Goal: Contribute content: Add original content to the website for others to see

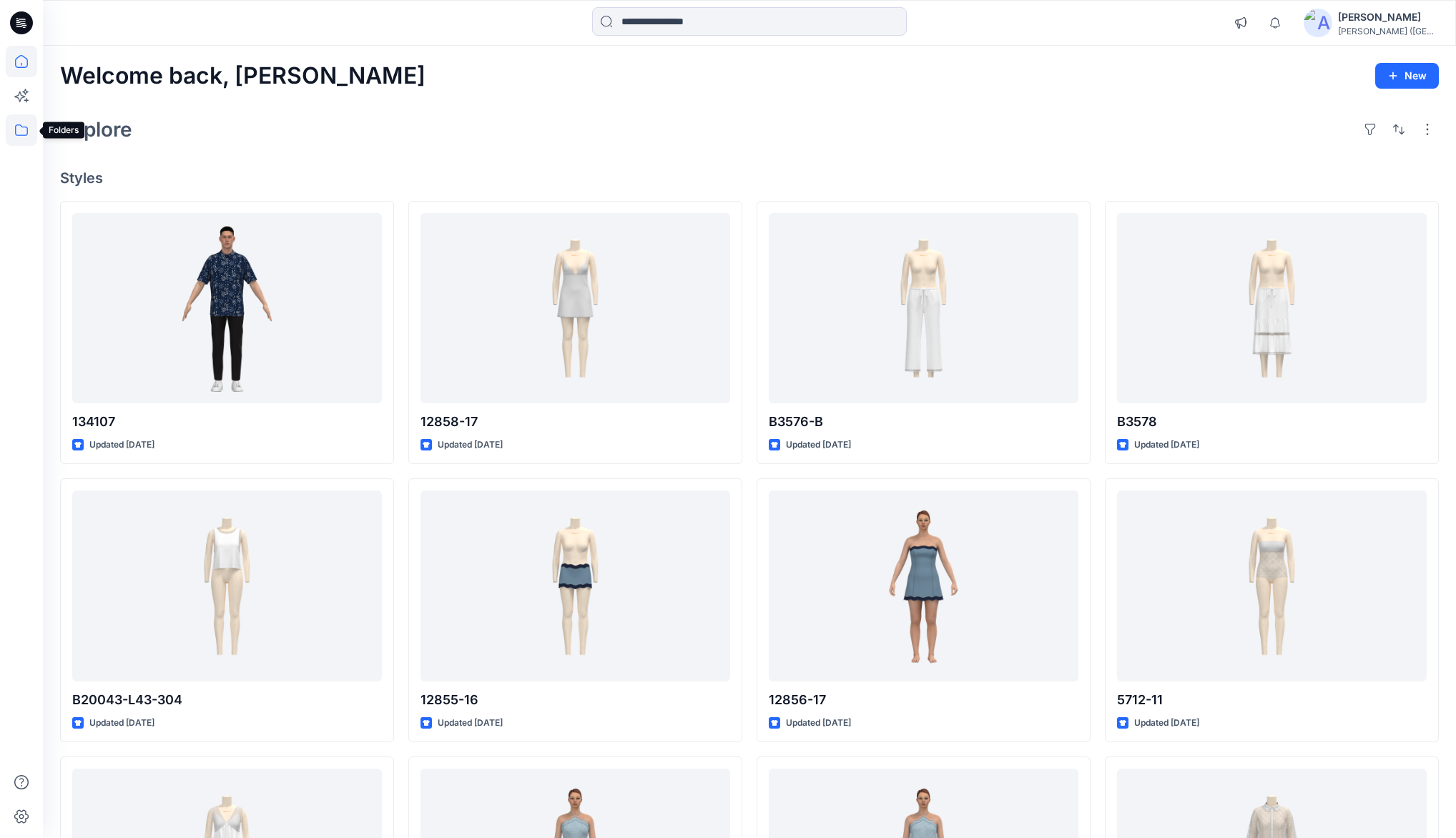
click at [24, 130] on icon at bounding box center [21, 129] width 31 height 31
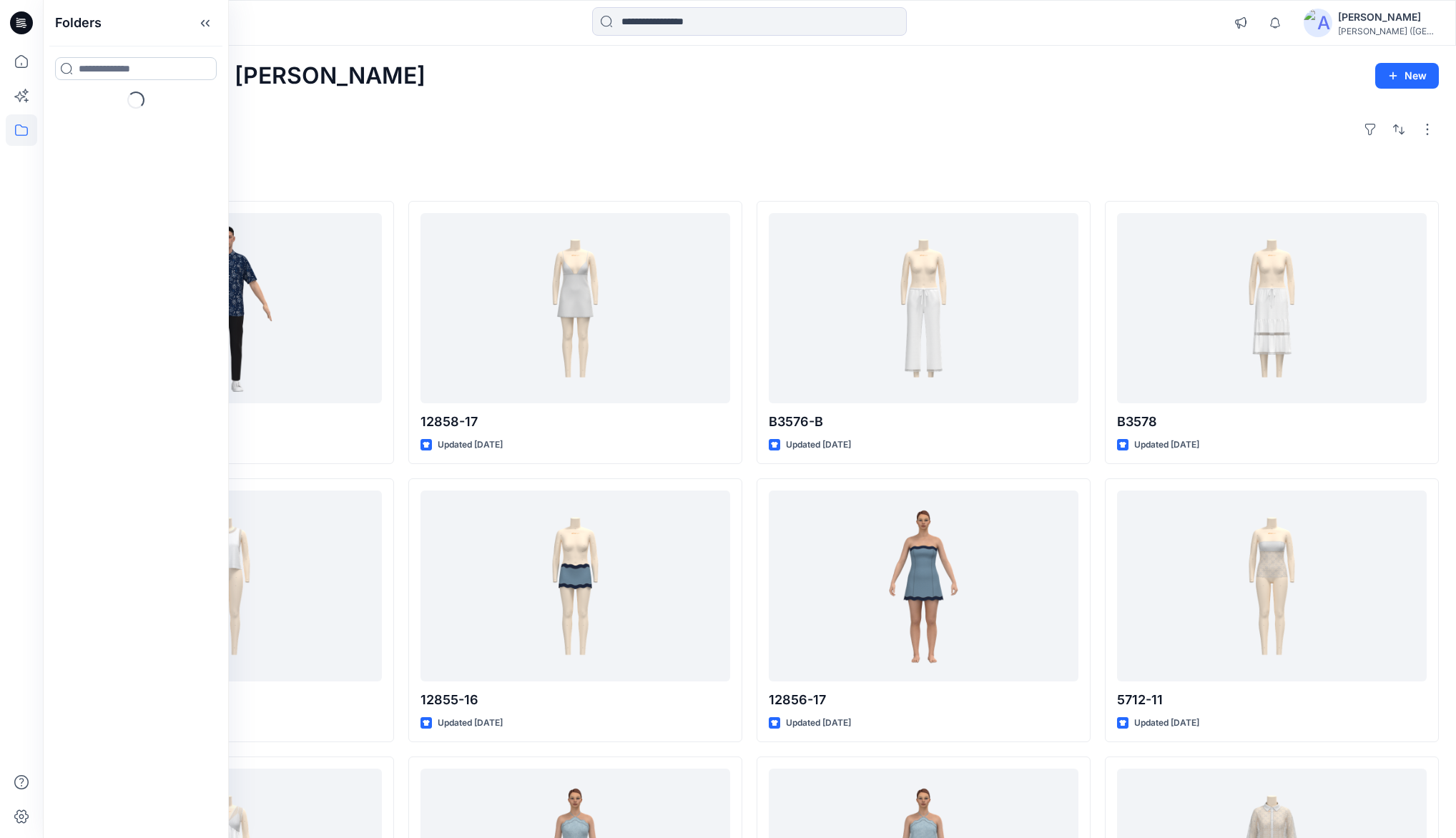
click at [150, 66] on input at bounding box center [135, 69] width 161 height 23
type input "***"
click at [115, 211] on h6 "EZE - developments Board" at bounding box center [142, 205] width 128 height 17
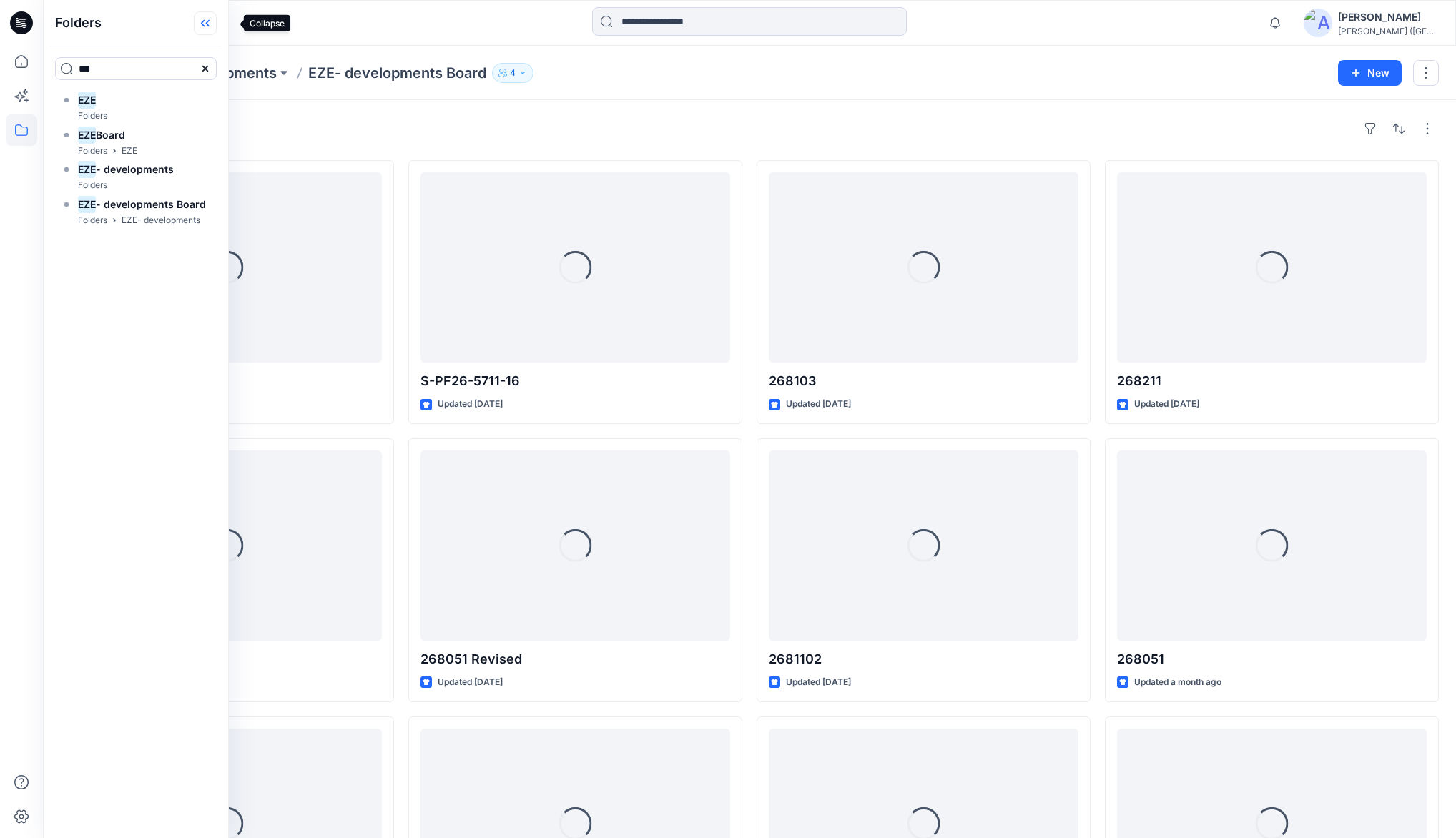
click at [217, 27] on icon at bounding box center [205, 23] width 23 height 24
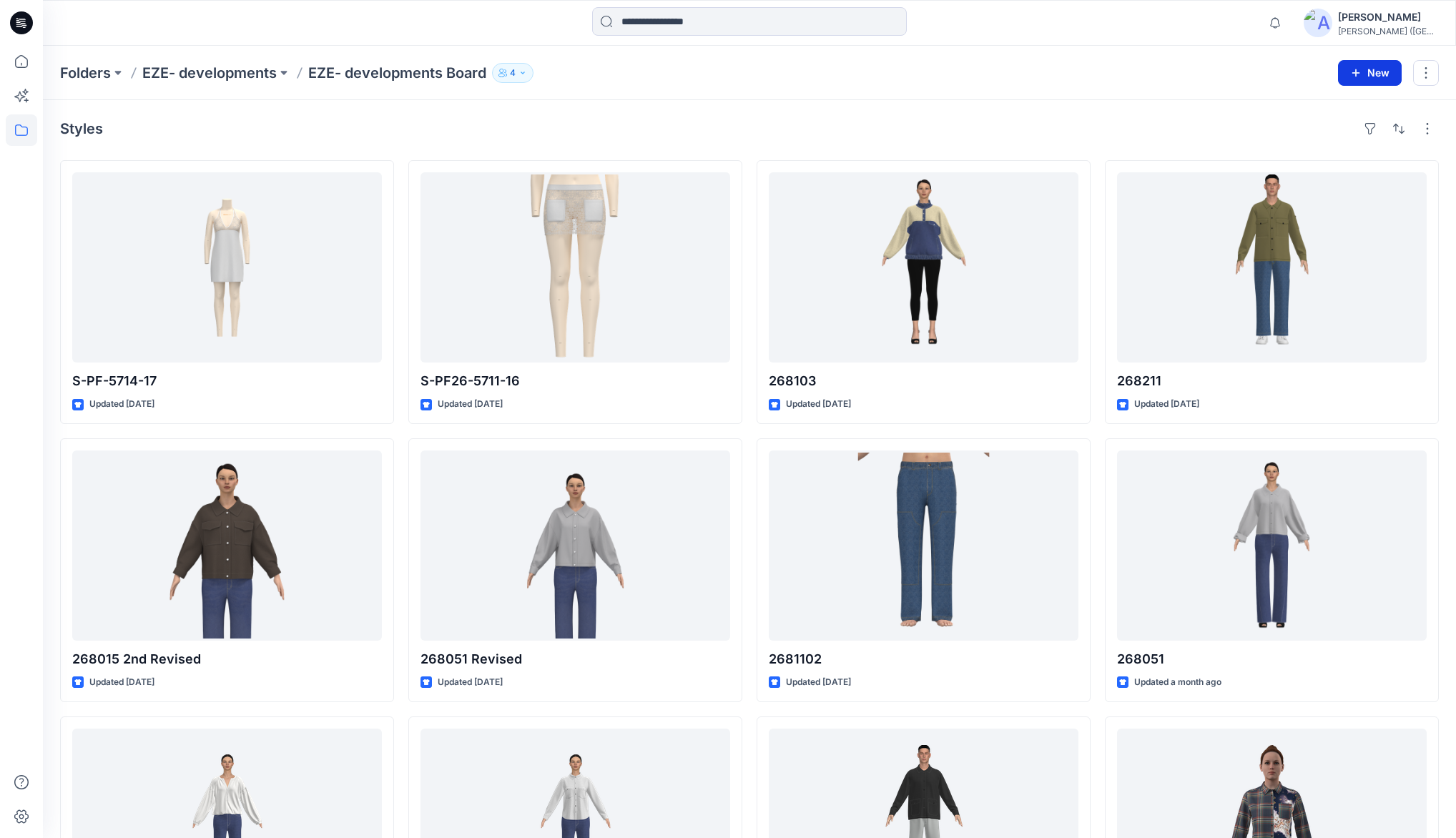
click at [1363, 75] on button "New" at bounding box center [1369, 73] width 63 height 25
click at [1323, 106] on p "New Style" at bounding box center [1325, 108] width 48 height 17
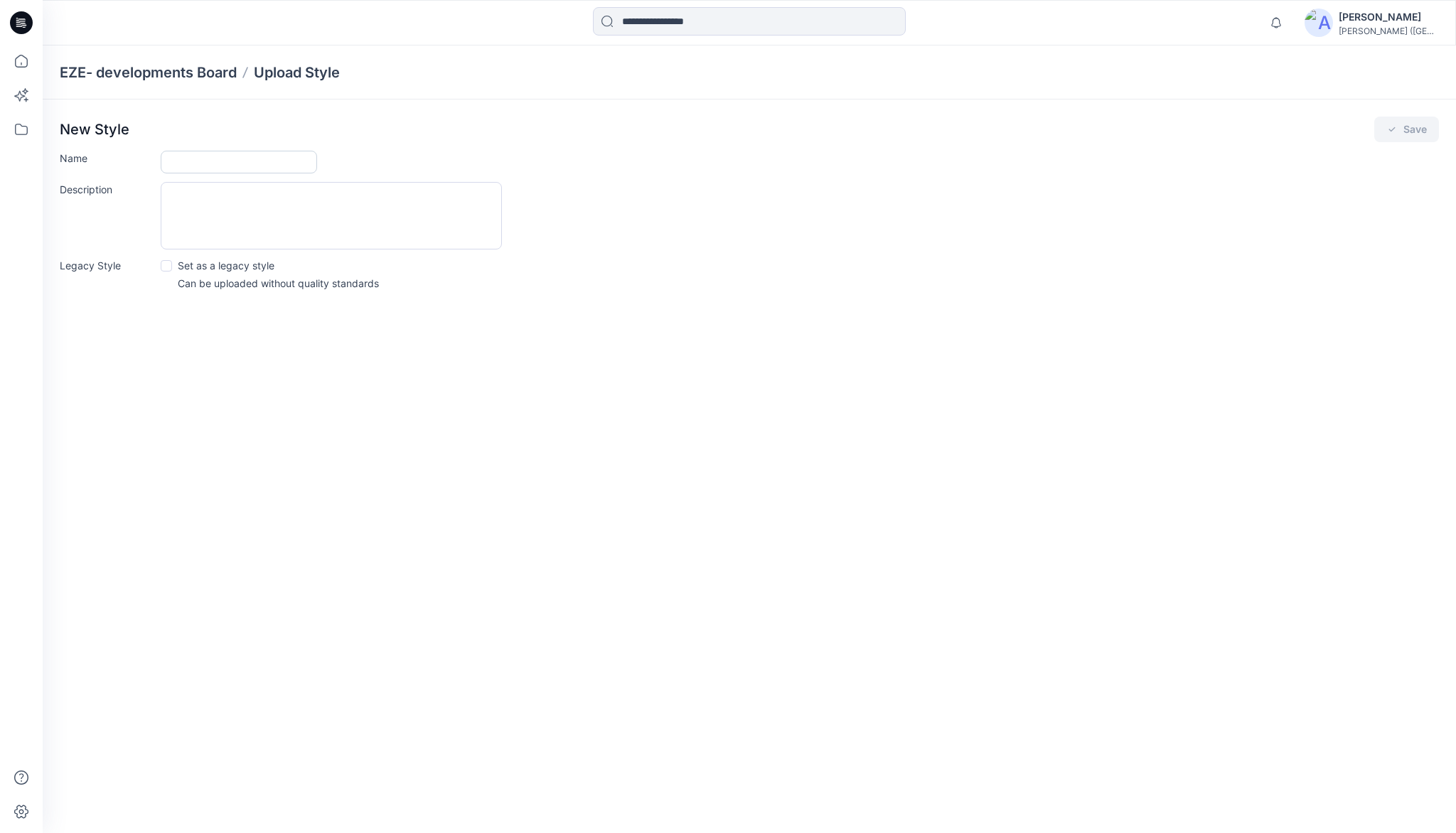
click at [181, 159] on input "Name" at bounding box center [238, 162] width 157 height 23
type input "**********"
click at [1401, 128] on button "Save" at bounding box center [1406, 129] width 65 height 25
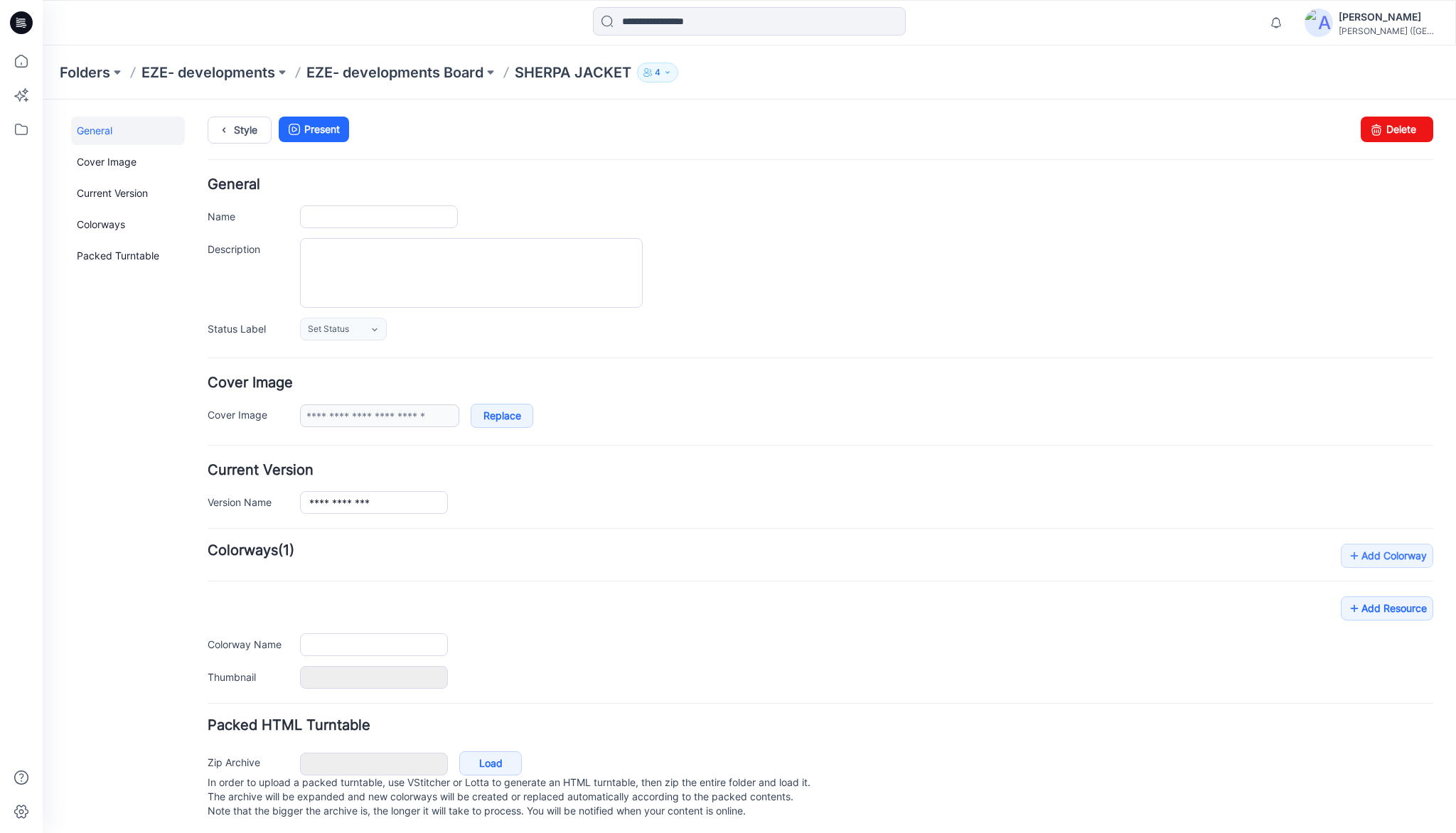
type input "**********"
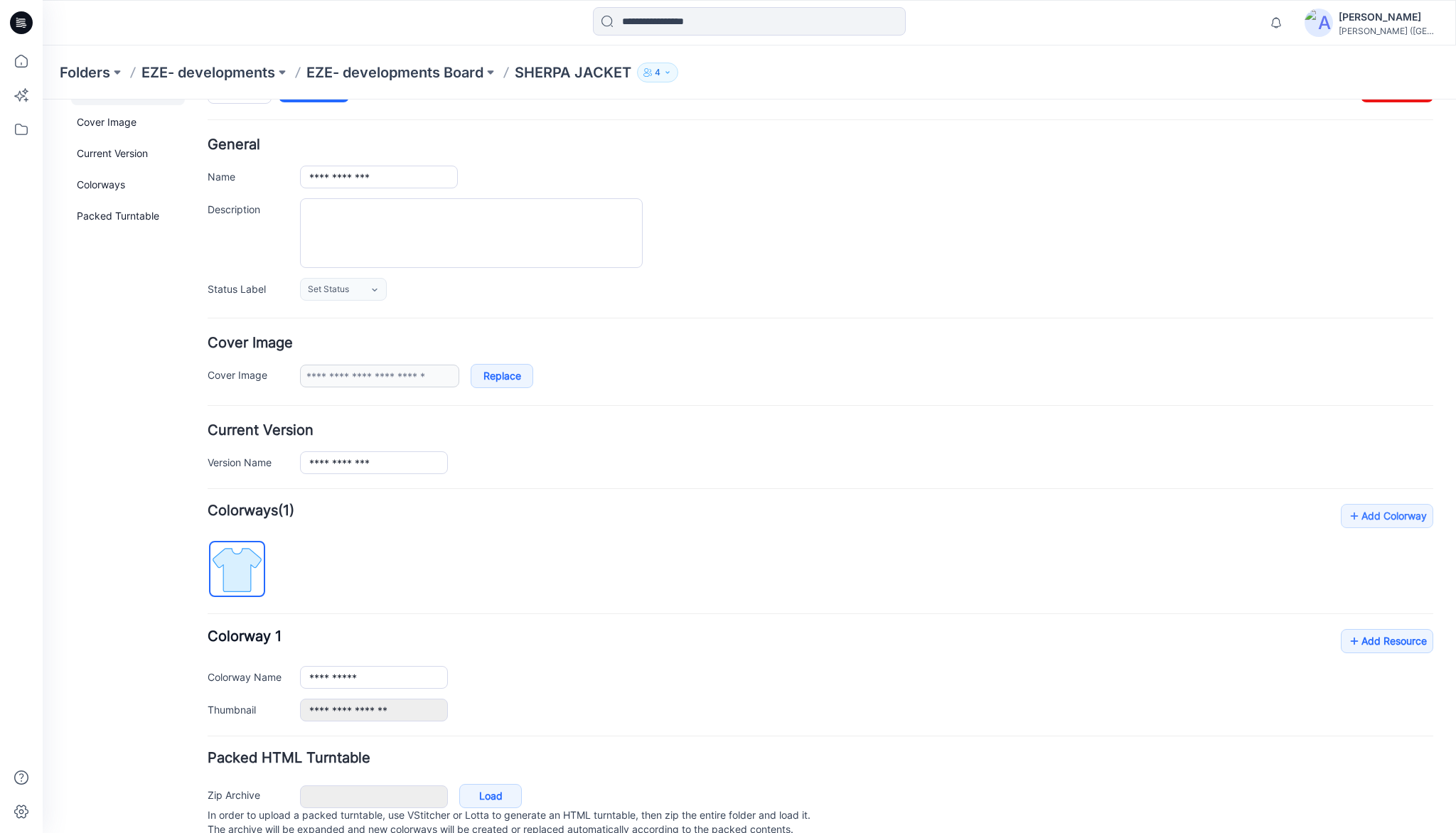
scroll to position [88, 0]
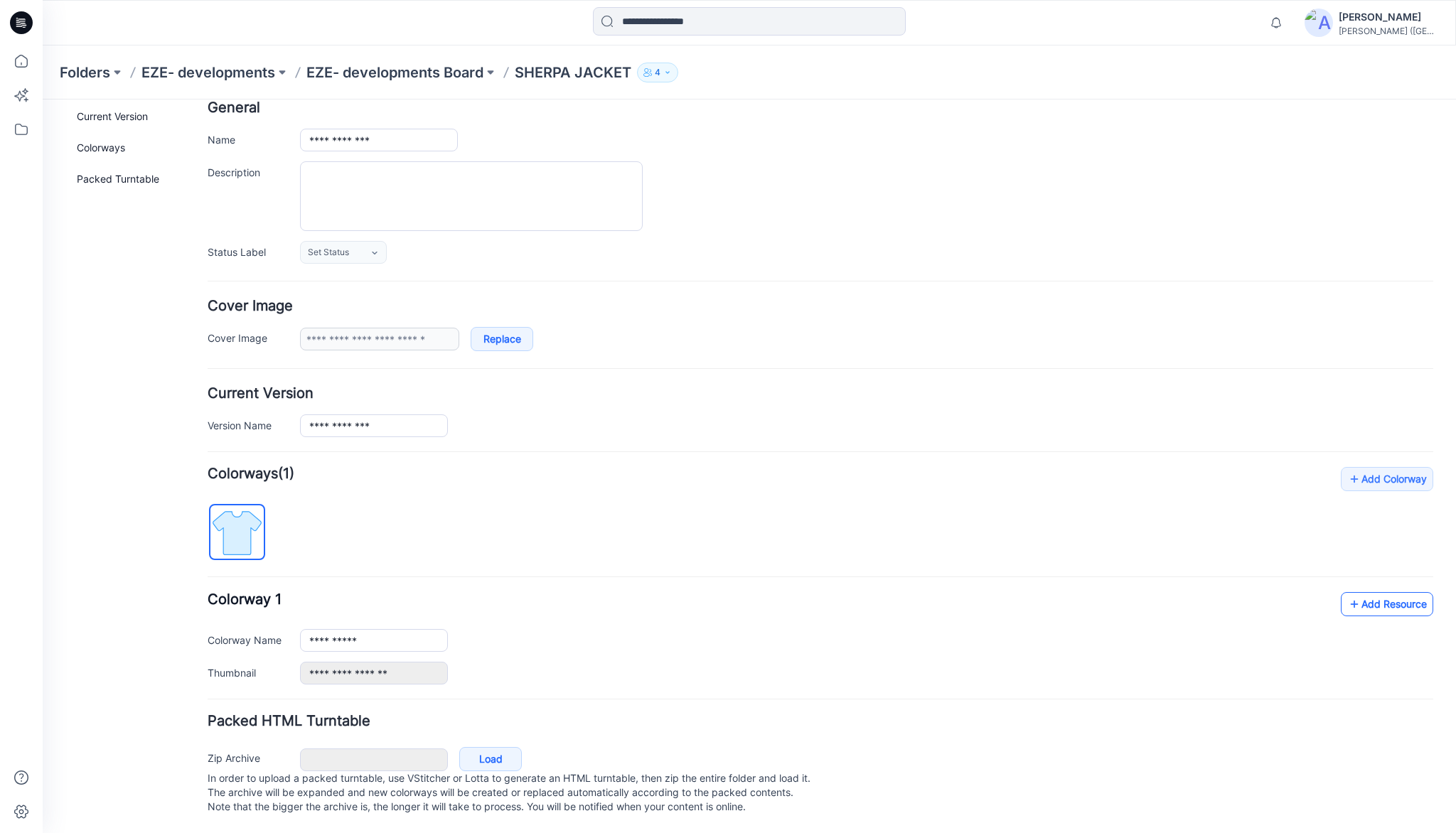
click at [1390, 594] on link "Add Resource" at bounding box center [1387, 604] width 92 height 24
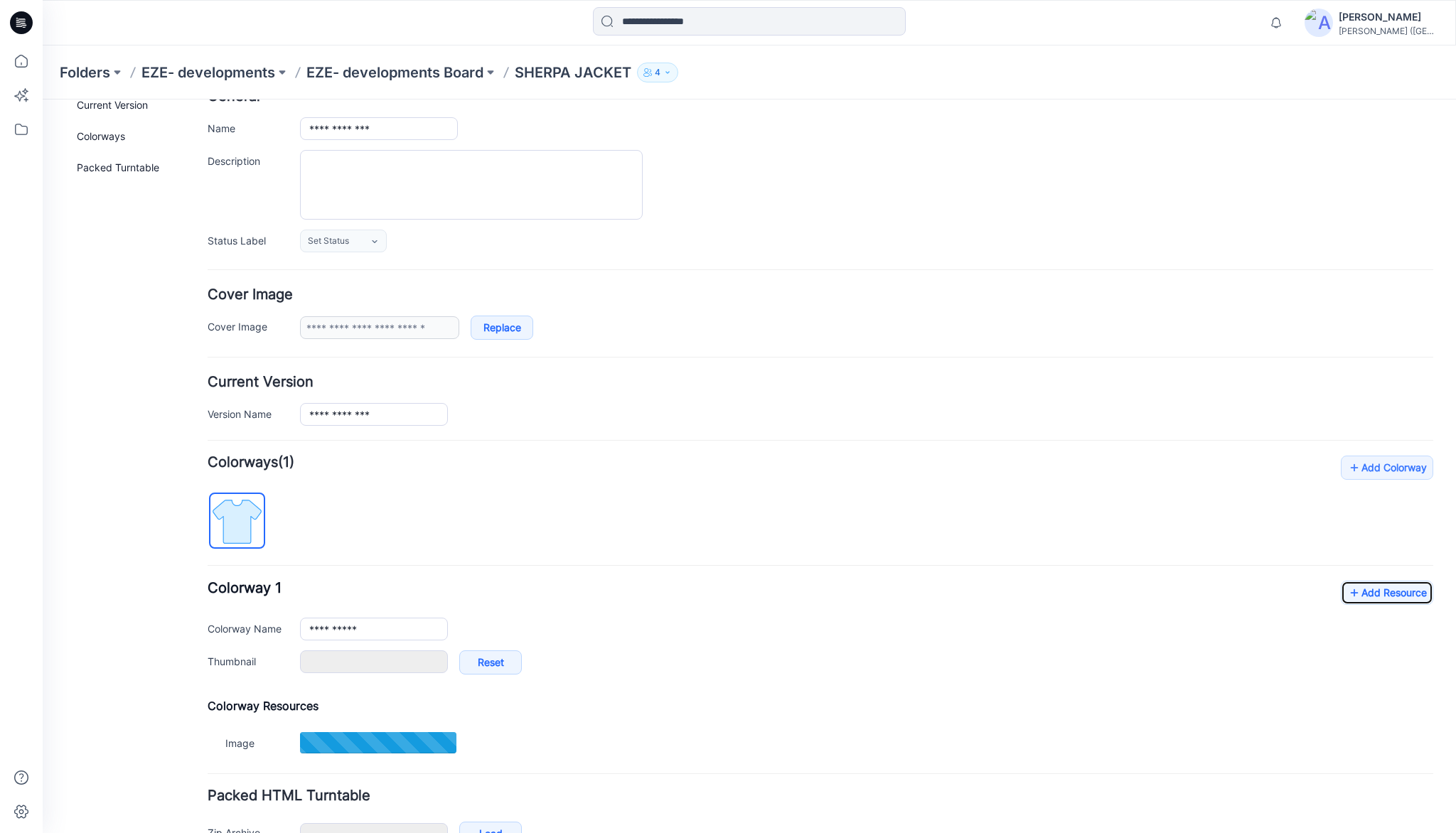
type input "**********"
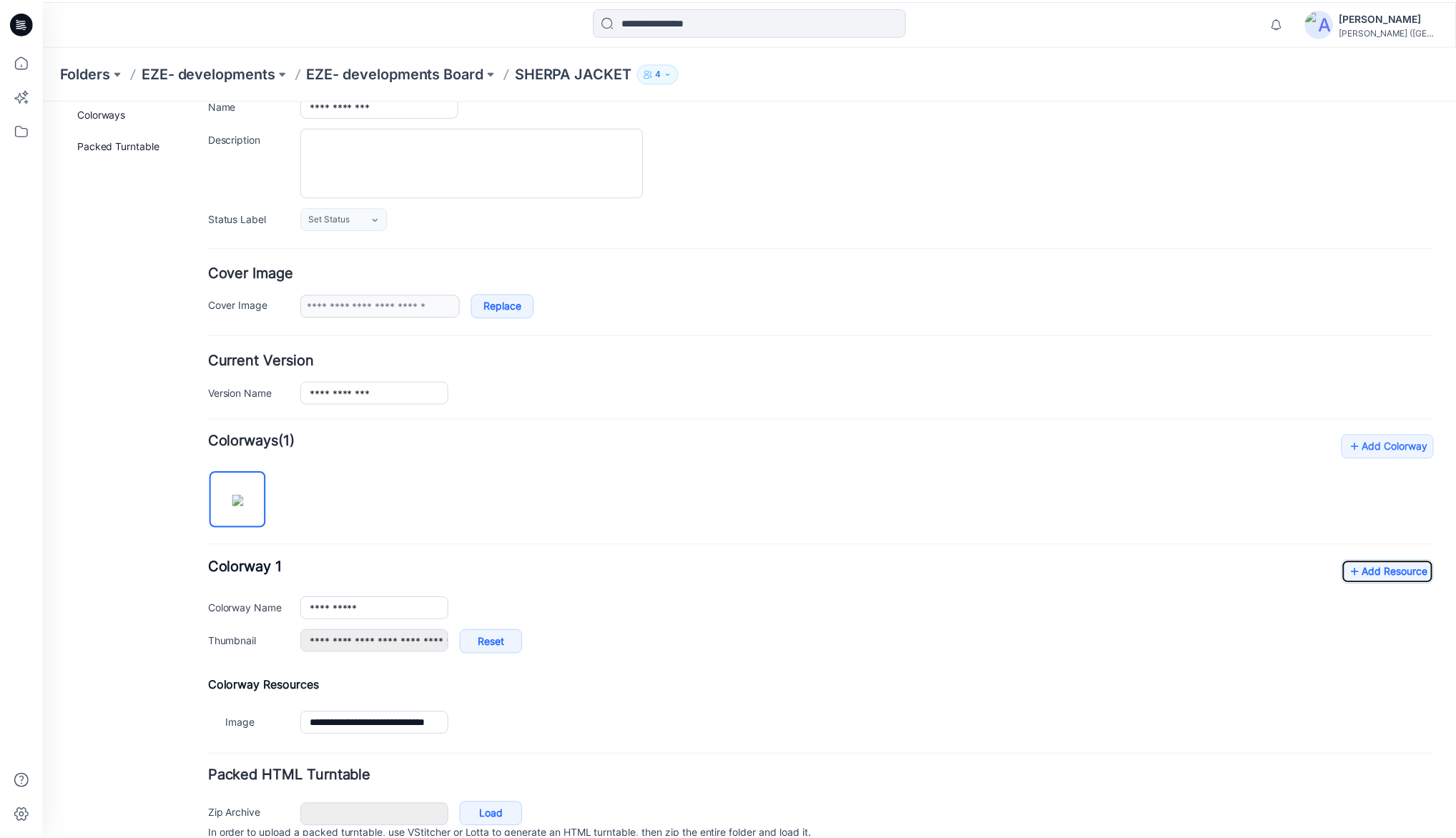
scroll to position [176, 0]
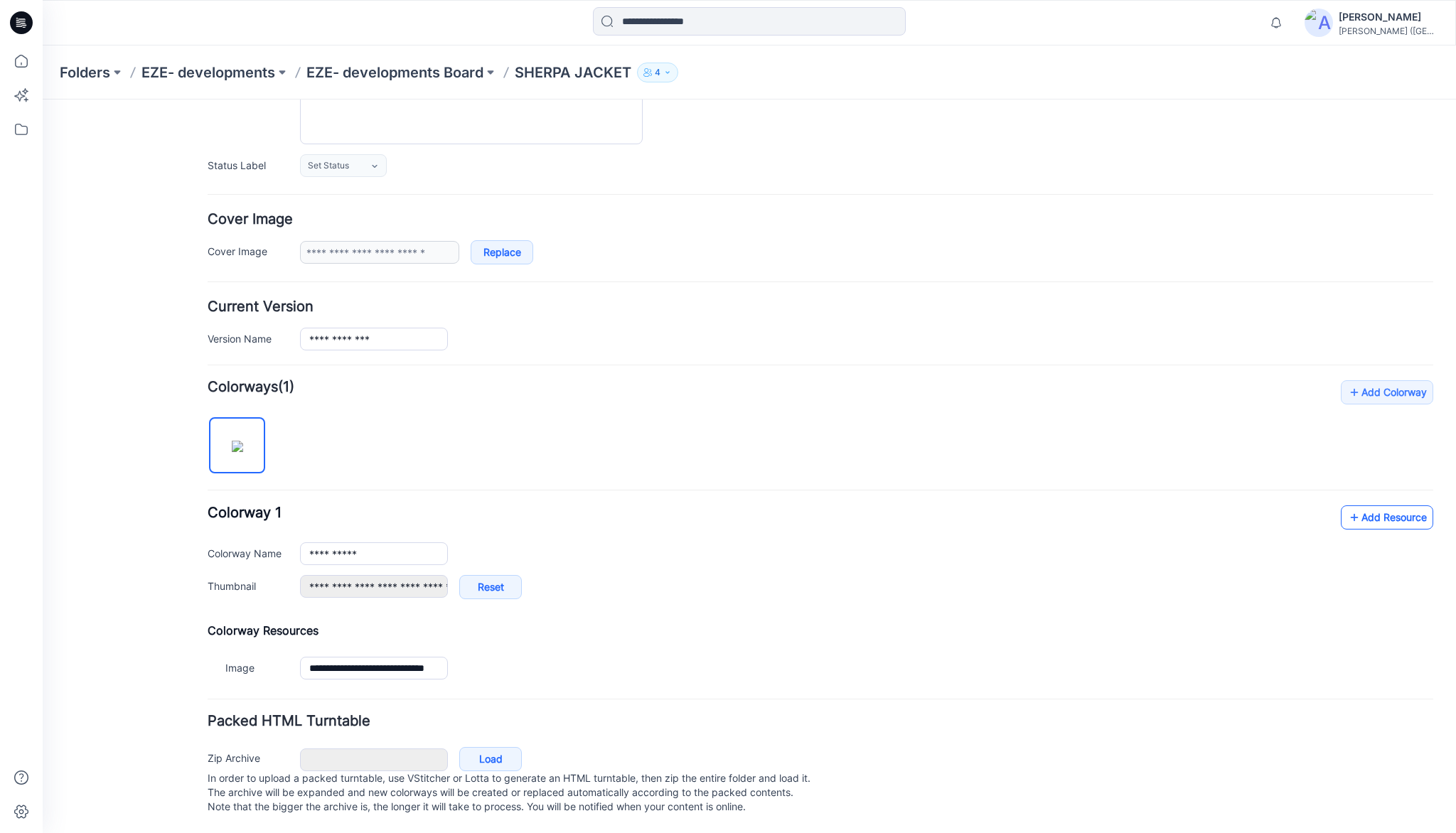
click at [1367, 507] on link "Add Resource" at bounding box center [1387, 518] width 92 height 24
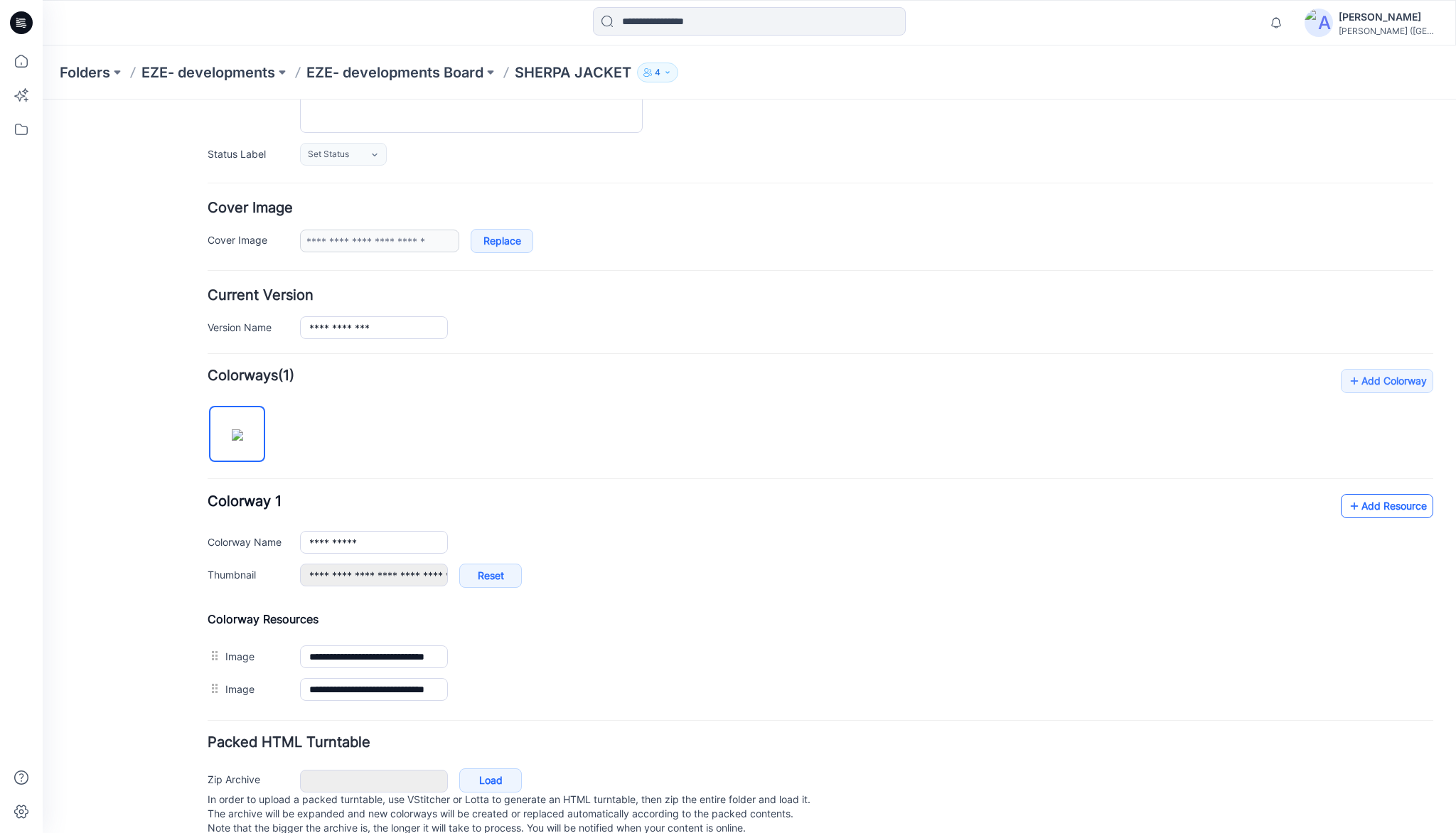
click at [1380, 500] on link "Add Resource" at bounding box center [1387, 507] width 92 height 24
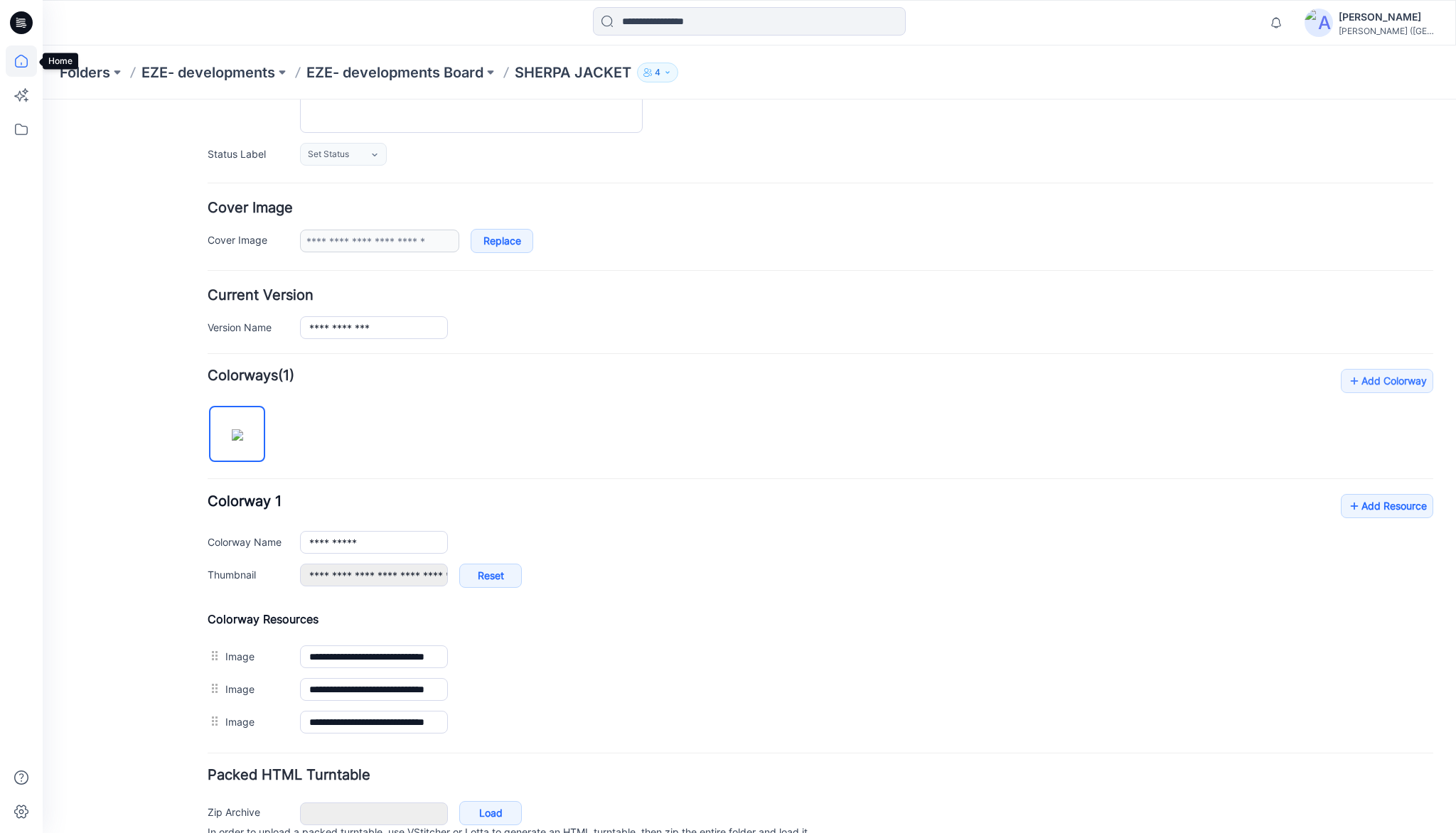
click at [20, 66] on icon at bounding box center [21, 60] width 31 height 31
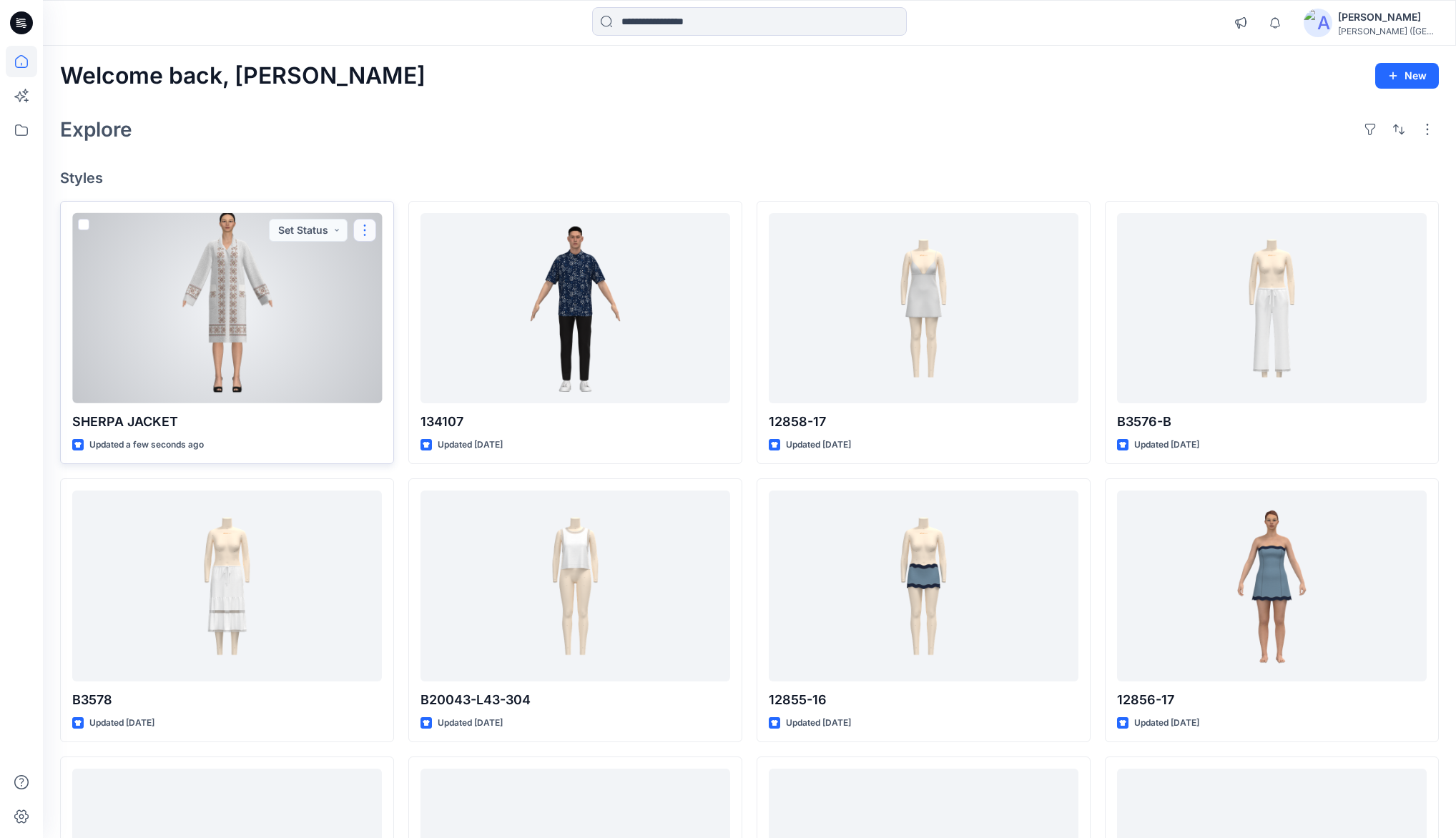
click at [364, 229] on button "button" at bounding box center [364, 230] width 23 height 23
click at [397, 343] on p "Duplicate to..." at bounding box center [414, 343] width 65 height 15
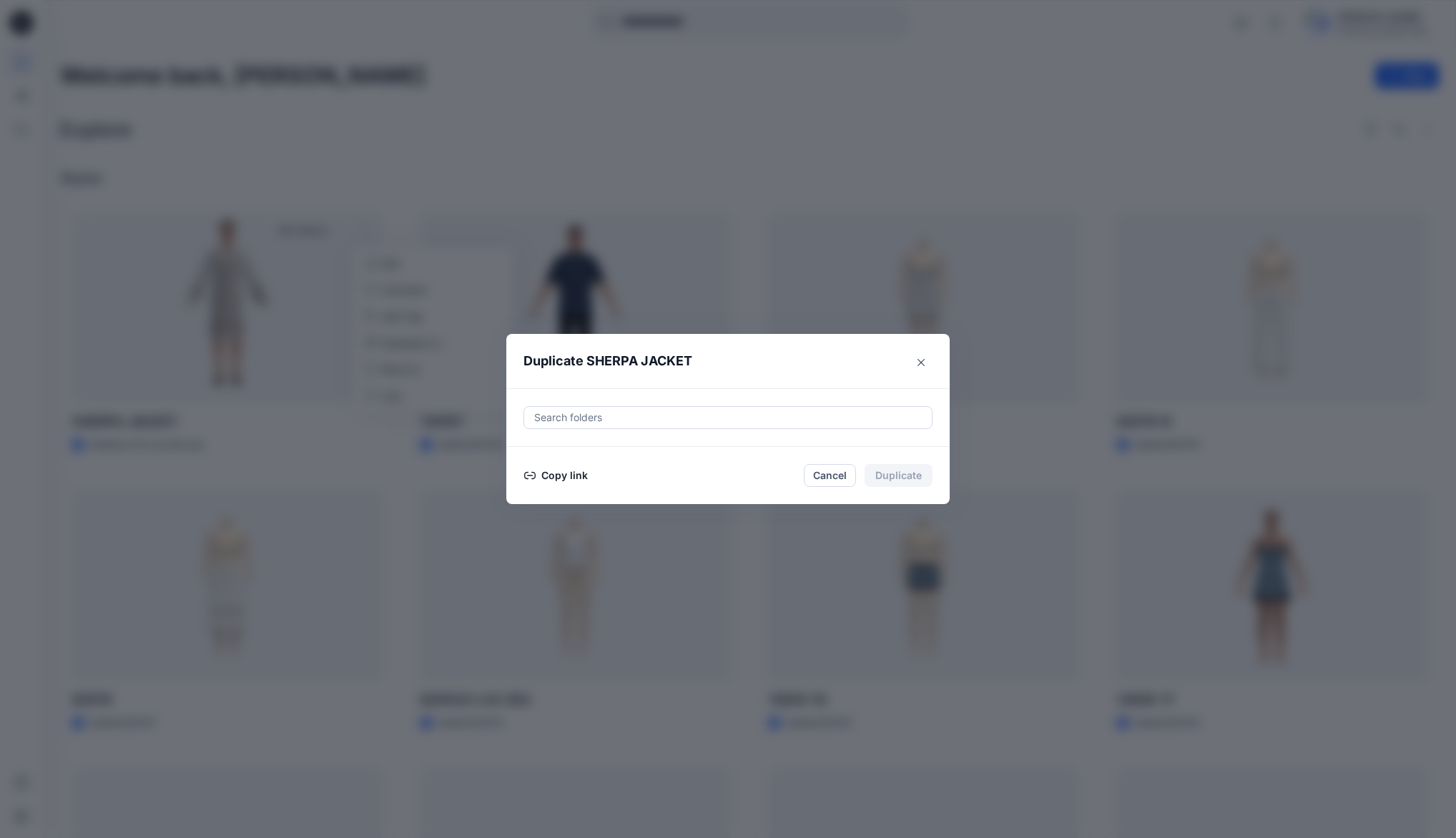
click at [568, 473] on button "Copy link" at bounding box center [556, 476] width 65 height 17
